Goal: Information Seeking & Learning: Check status

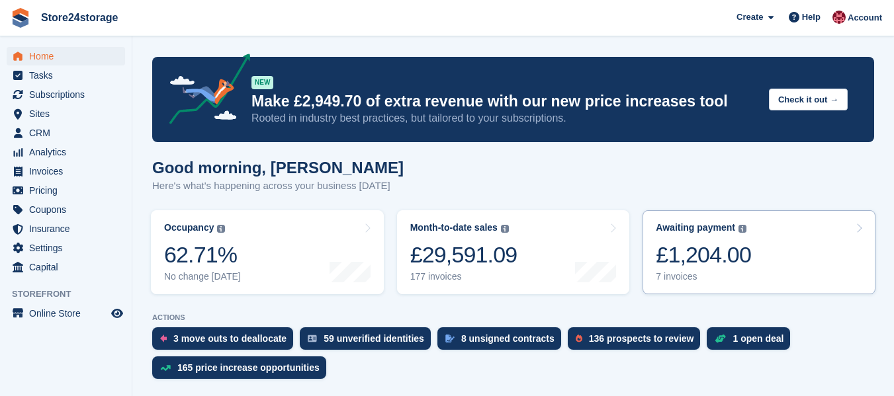
drag, startPoint x: 0, startPoint y: 0, endPoint x: 734, endPoint y: 273, distance: 783.4
click at [734, 273] on div "7 invoices" at bounding box center [703, 276] width 95 height 11
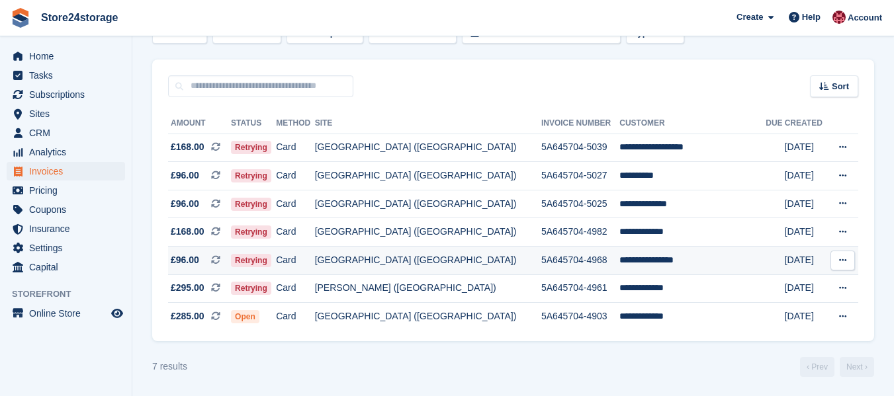
scroll to position [89, 0]
click at [844, 259] on icon at bounding box center [842, 259] width 7 height 9
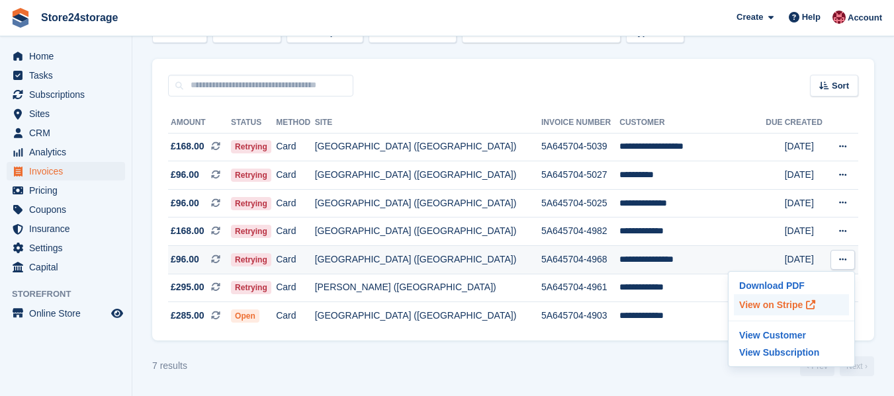
click at [777, 304] on p "View on Stripe" at bounding box center [791, 304] width 115 height 21
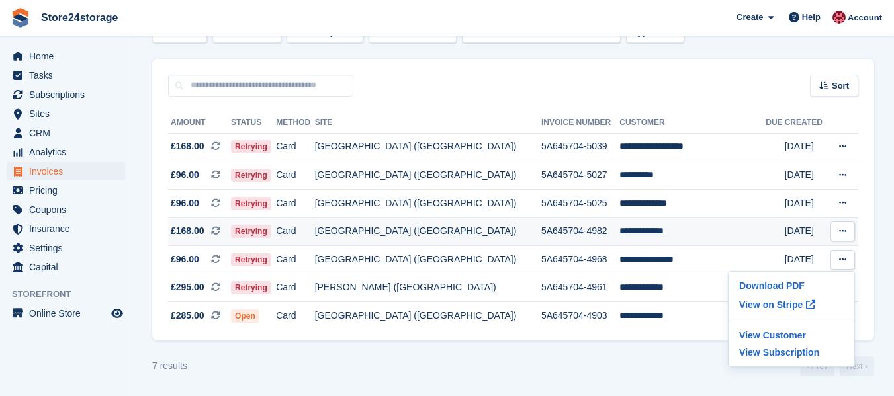
click at [845, 232] on icon at bounding box center [842, 231] width 7 height 9
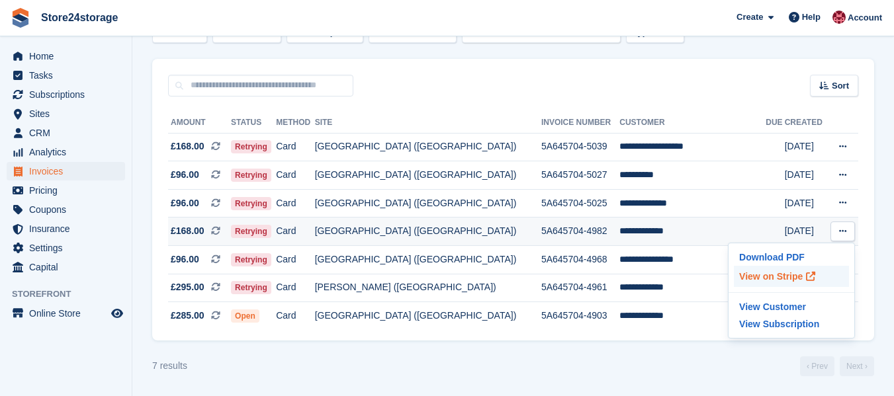
click at [764, 278] on p "View on Stripe" at bounding box center [791, 276] width 115 height 21
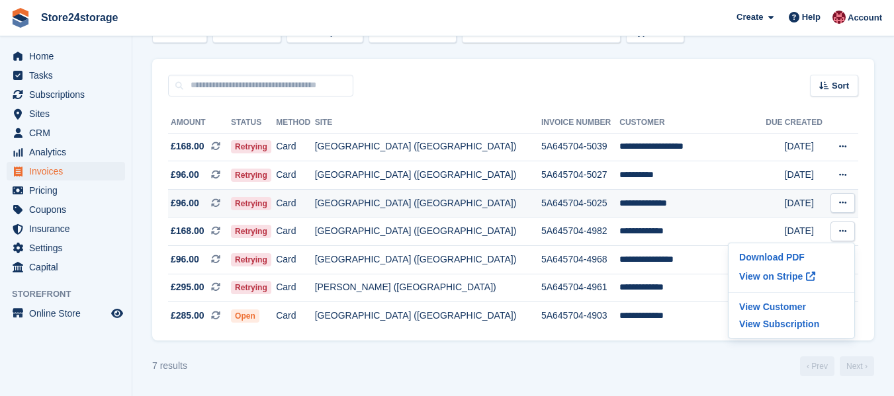
click at [839, 203] on icon at bounding box center [842, 202] width 7 height 9
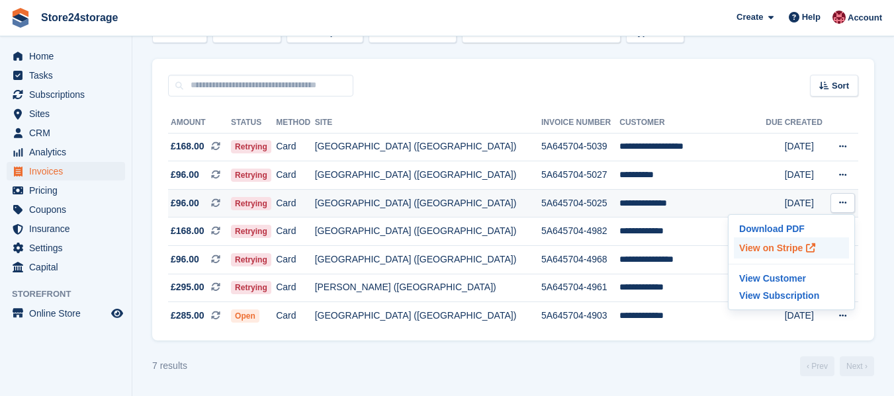
click at [771, 249] on p "View on Stripe" at bounding box center [791, 248] width 115 height 21
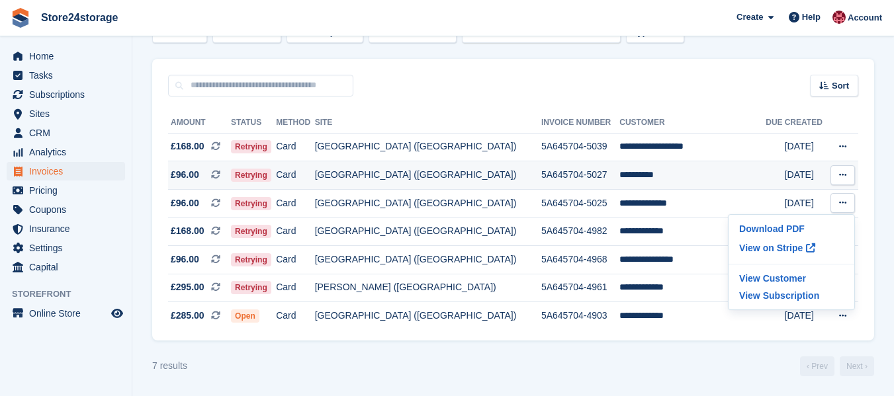
click at [843, 177] on icon at bounding box center [842, 175] width 7 height 9
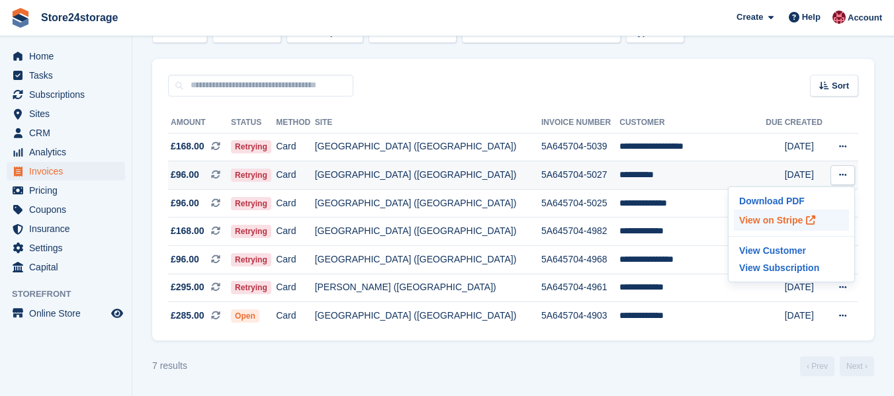
click at [789, 222] on p "View on Stripe" at bounding box center [791, 220] width 115 height 21
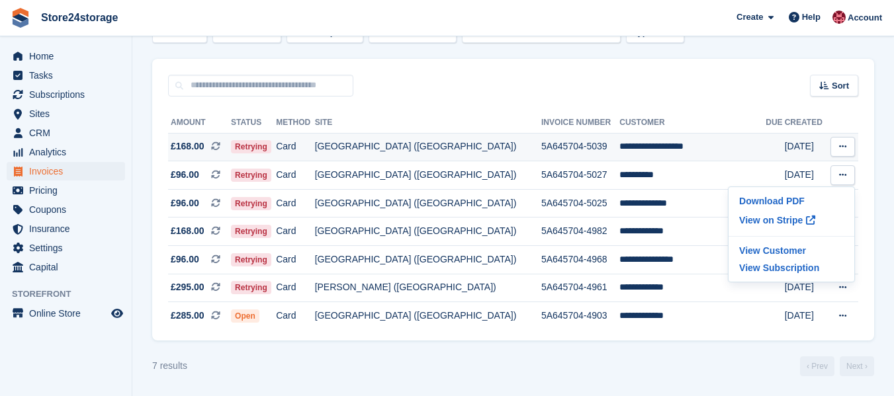
click at [844, 146] on icon at bounding box center [842, 146] width 7 height 9
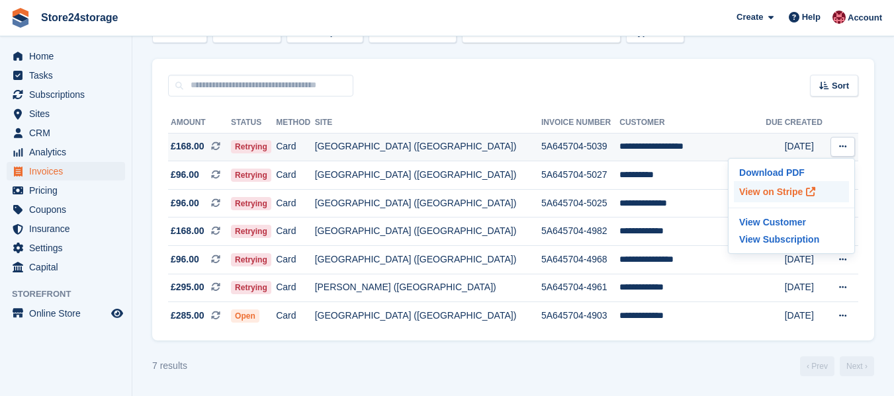
click at [767, 193] on p "View on Stripe" at bounding box center [791, 191] width 115 height 21
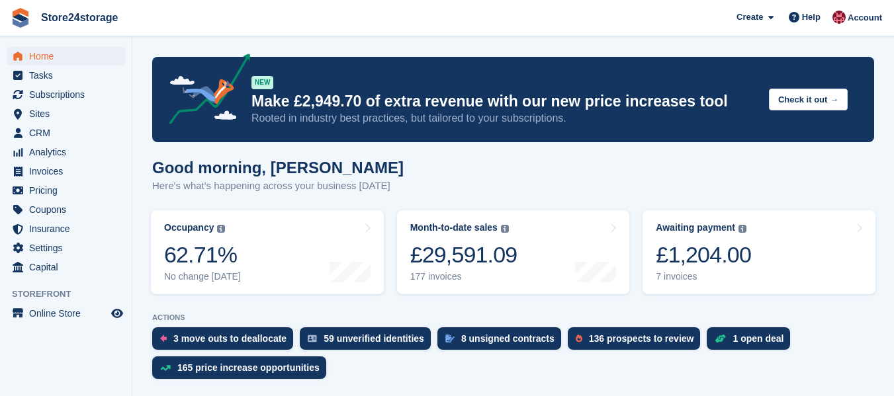
scroll to position [463, 0]
click at [62, 99] on span "Subscriptions" at bounding box center [68, 94] width 79 height 19
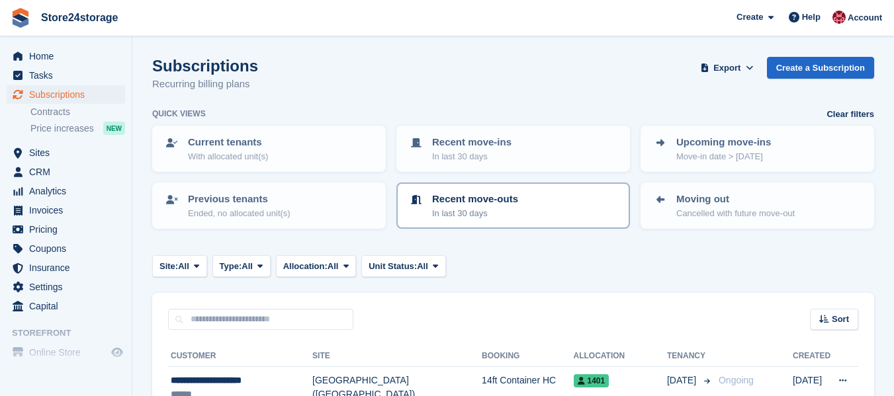
drag, startPoint x: 531, startPoint y: 216, endPoint x: 528, endPoint y: 207, distance: 9.8
click at [531, 216] on div "Recent move-outs In last 30 days" at bounding box center [513, 206] width 210 height 28
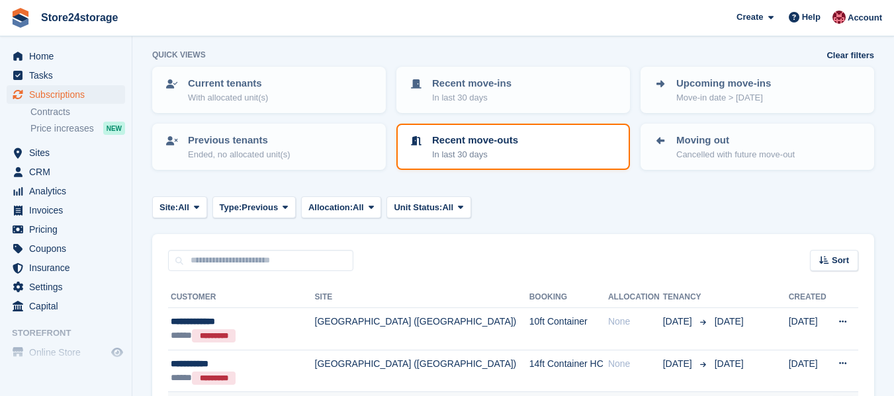
scroll to position [36, 0]
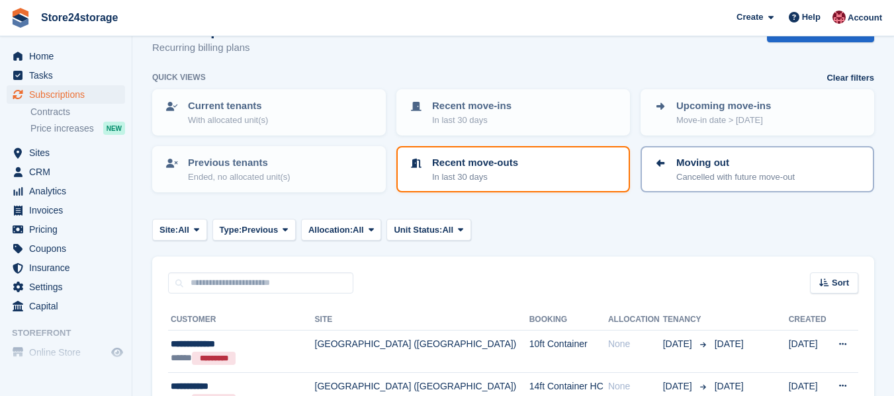
click at [749, 173] on p "Cancelled with future move-out" at bounding box center [735, 177] width 118 height 13
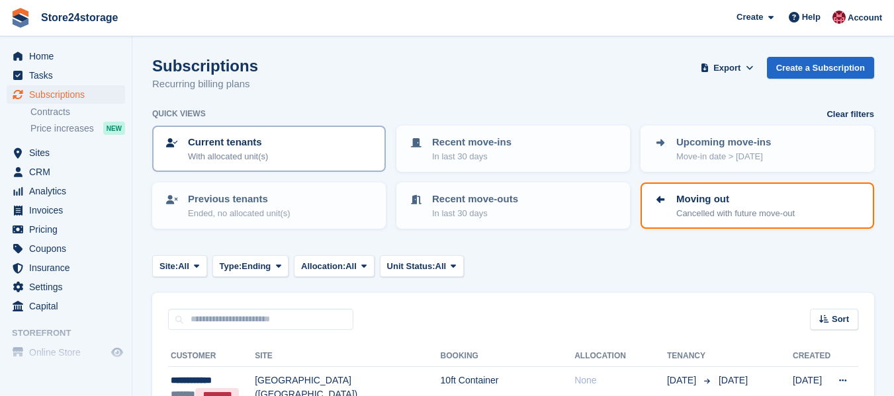
click at [319, 150] on div "Current tenants With allocated unit(s)" at bounding box center [269, 149] width 210 height 28
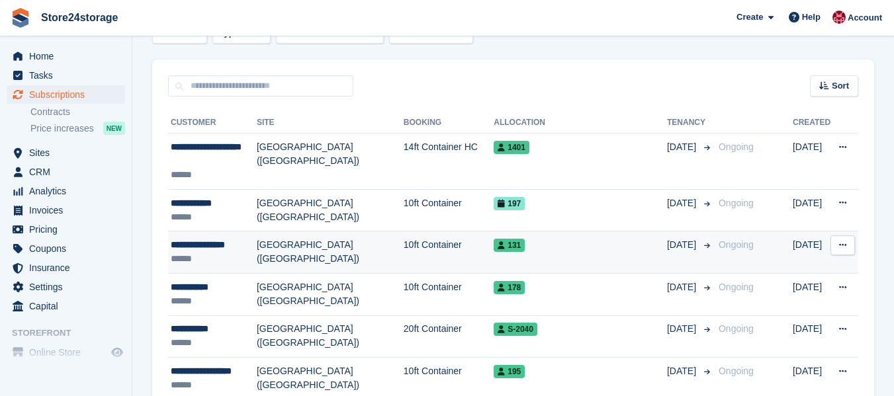
scroll to position [265, 0]
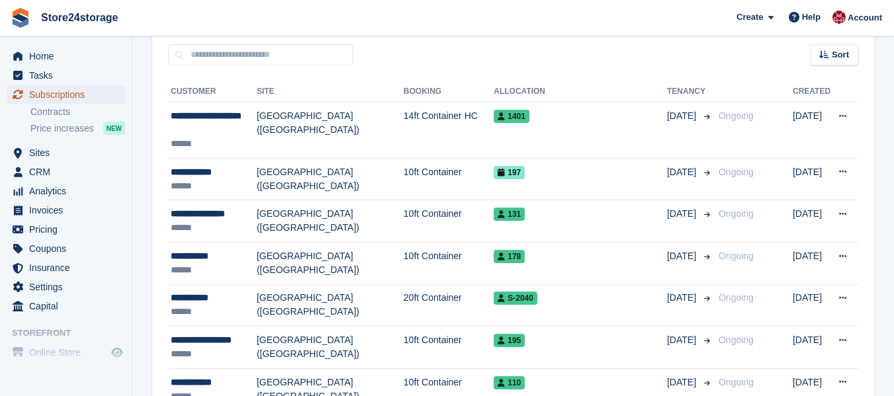
click at [69, 95] on span "Subscriptions" at bounding box center [68, 94] width 79 height 19
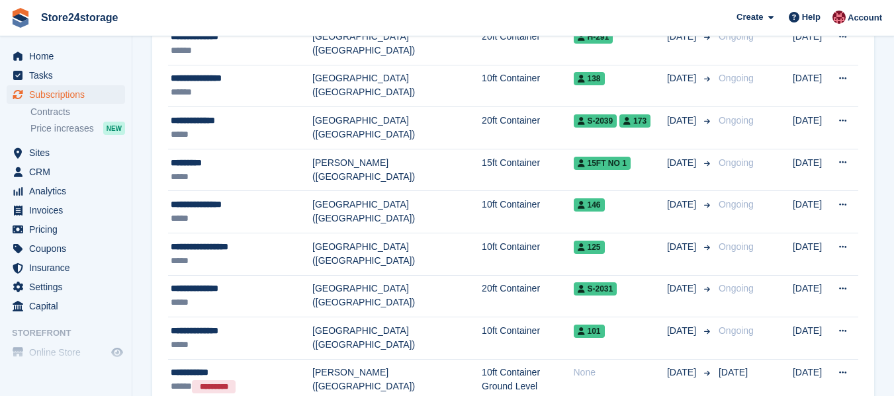
scroll to position [662, 0]
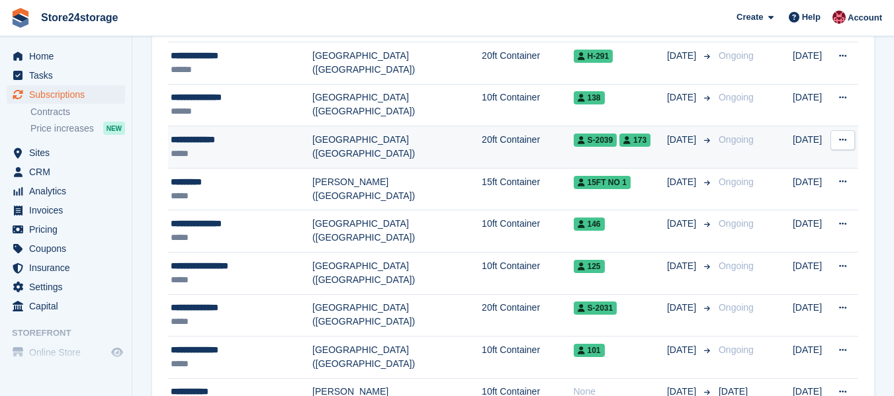
click at [202, 142] on div "**********" at bounding box center [242, 140] width 142 height 14
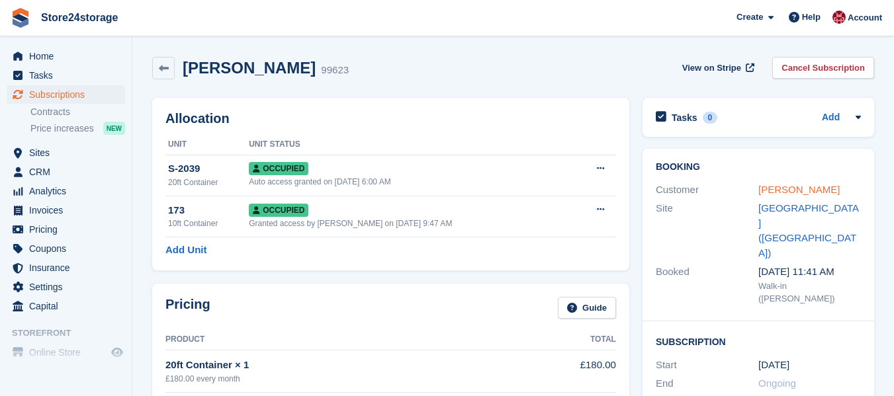
click at [787, 189] on link "tim springett" at bounding box center [798, 189] width 81 height 11
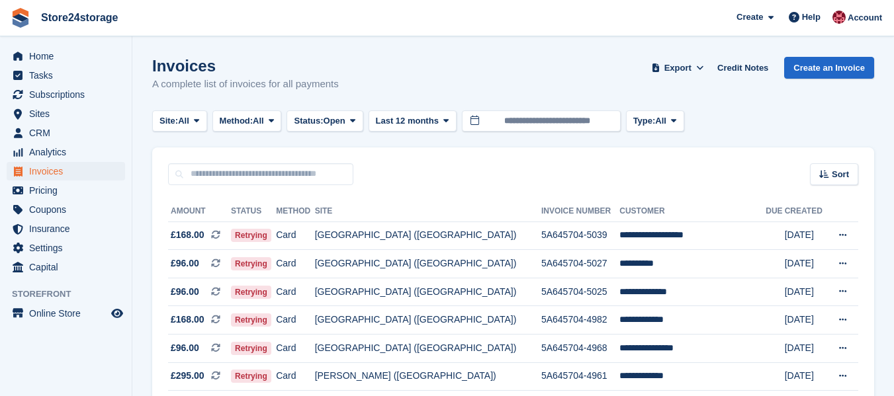
scroll to position [89, 0]
